Goal: Task Accomplishment & Management: Use online tool/utility

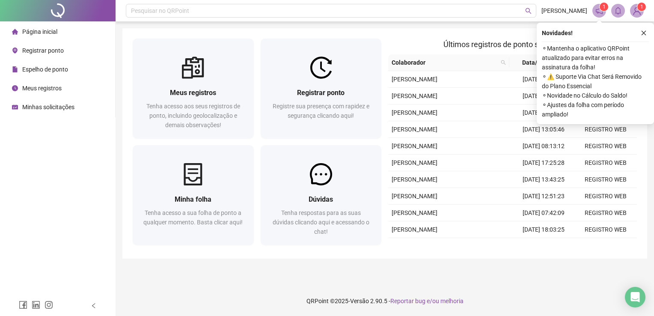
click at [96, 51] on li "Registrar ponto" at bounding box center [58, 50] width 112 height 17
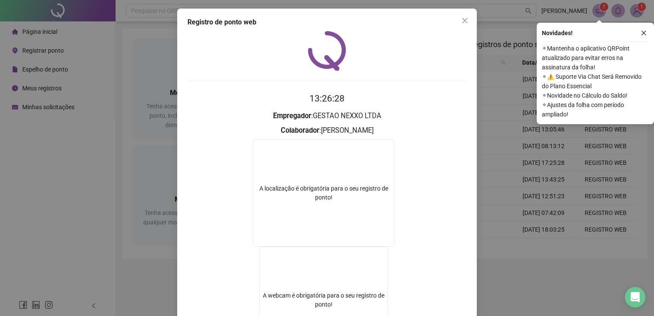
click at [463, 21] on icon "close" at bounding box center [464, 20] width 7 height 7
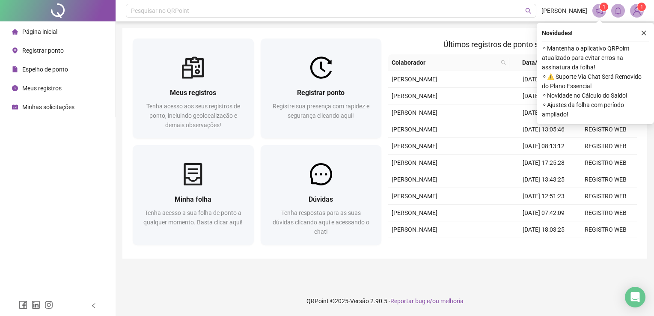
click at [43, 53] on span "Registrar ponto" at bounding box center [43, 50] width 42 height 7
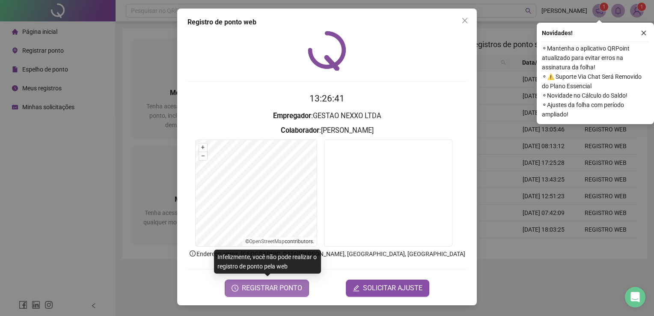
click at [253, 274] on button "REGISTRAR PONTO" at bounding box center [267, 288] width 84 height 17
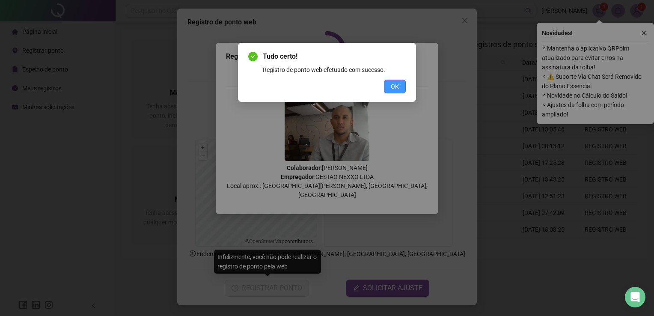
click at [393, 84] on span "OK" at bounding box center [395, 86] width 8 height 9
